Goal: Ask a question

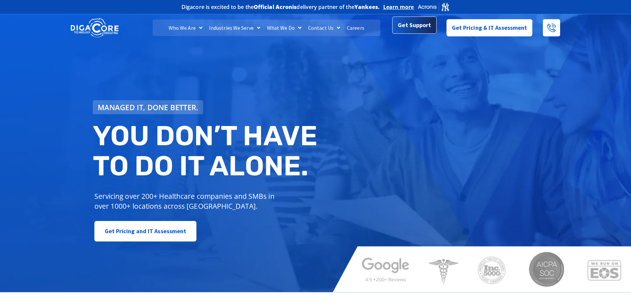
click at [419, 30] on span "Get Support" at bounding box center [414, 25] width 33 height 13
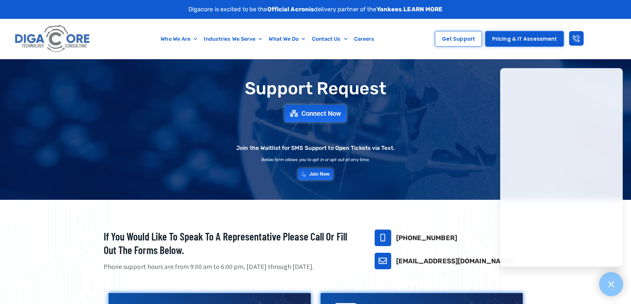
click at [610, 286] on icon at bounding box center [611, 285] width 6 height 6
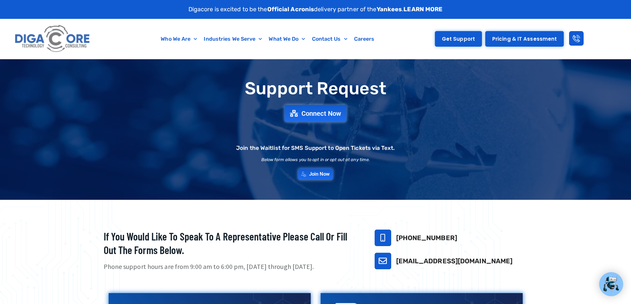
click at [469, 40] on span "Get Support" at bounding box center [458, 38] width 33 height 5
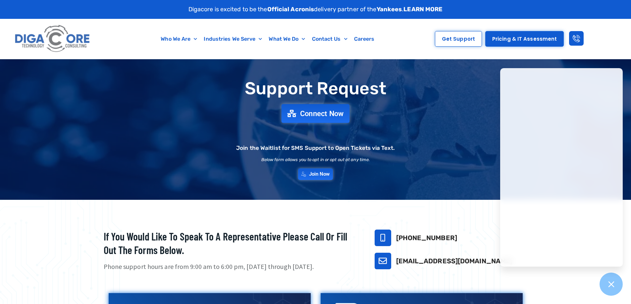
click at [321, 111] on span "Connect Now" at bounding box center [322, 113] width 44 height 7
